Goal: Check status: Check status

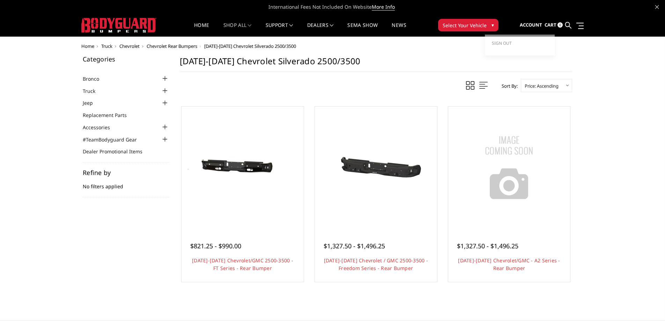
click at [535, 27] on span "Account" at bounding box center [530, 25] width 22 height 6
click at [517, 42] on link "Sign out" at bounding box center [520, 43] width 56 height 10
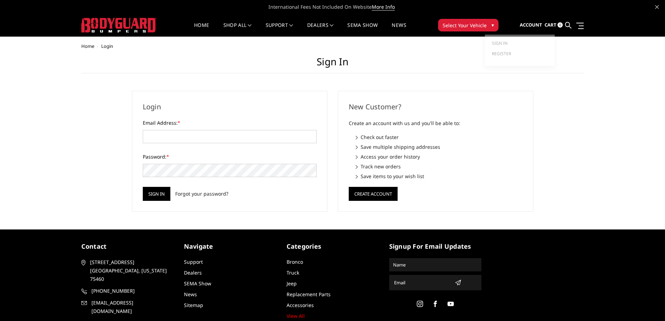
click at [535, 25] on span "Account" at bounding box center [530, 25] width 22 height 6
type input "[PERSON_NAME][EMAIL_ADDRESS][DOMAIN_NAME]"
click at [155, 189] on input "Sign in" at bounding box center [157, 194] width 28 height 14
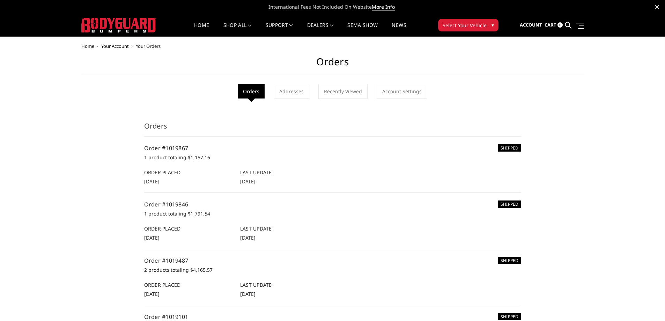
click at [509, 203] on h6 "SHIPPED" at bounding box center [509, 203] width 23 height 7
click at [156, 222] on div "SHIPPED Order #1019846 1 product totaling $1,791.54 Order Placed [DATE] Last Up…" at bounding box center [332, 220] width 377 height 41
click at [169, 205] on link "Order #1019846" at bounding box center [166, 204] width 44 height 8
